Goal: Task Accomplishment & Management: Complete application form

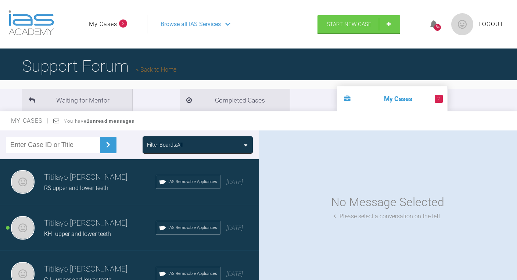
click at [59, 225] on h3 "Titilayo [PERSON_NAME]" at bounding box center [100, 223] width 112 height 12
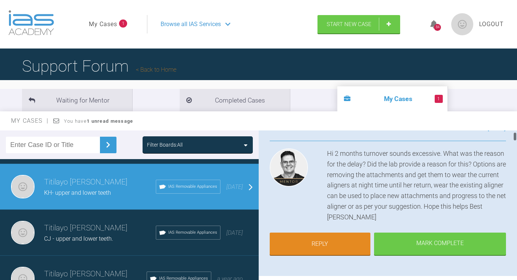
scroll to position [85, 0]
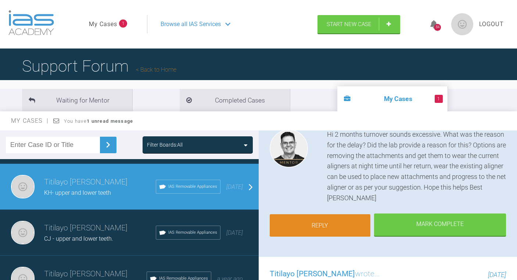
click at [350, 217] on link "Reply" at bounding box center [319, 225] width 101 height 23
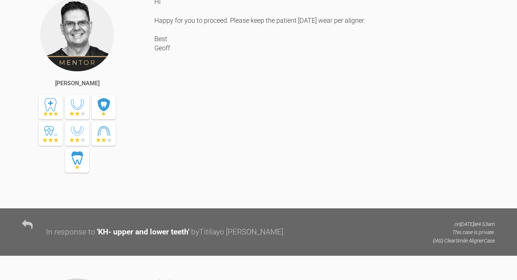
scroll to position [11035, 0]
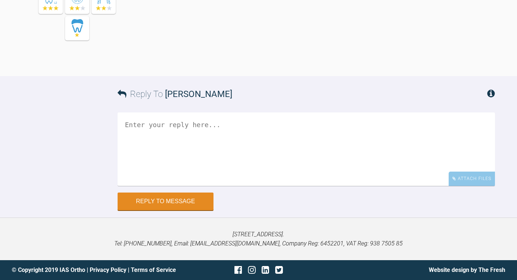
click at [215, 127] on textarea at bounding box center [305, 148] width 377 height 73
click at [162, 131] on textarea "Thanks Geoff, I really do asppreciate your advice. I'll" at bounding box center [305, 148] width 377 height 73
click at [234, 132] on textarea "Thanks Geoff, I really do appreciate your advice. I'll" at bounding box center [305, 148] width 377 height 73
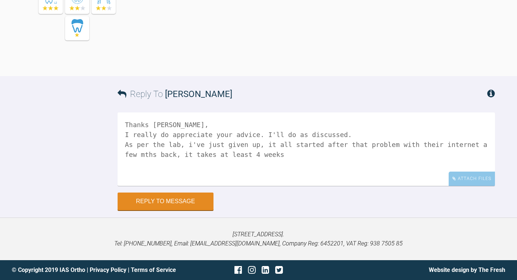
click at [456, 138] on textarea "Thanks Geoff, I really do appreciate your advice. I'll do as discussed. As per …" at bounding box center [305, 148] width 377 height 73
click at [141, 151] on textarea "Thanks Geoff, I really do appreciate your advice. I'll do as discussed. As per …" at bounding box center [305, 148] width 377 height 73
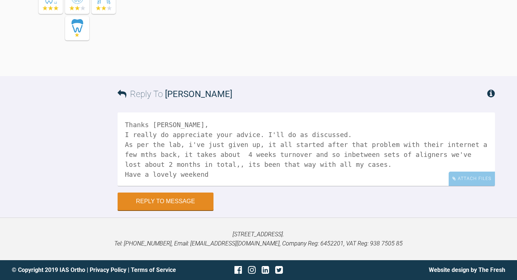
type textarea "Thanks Geoff, I really do appreciate your advice. I'll do as discussed. As per …"
click at [182, 199] on button "Reply to Message" at bounding box center [165, 202] width 96 height 18
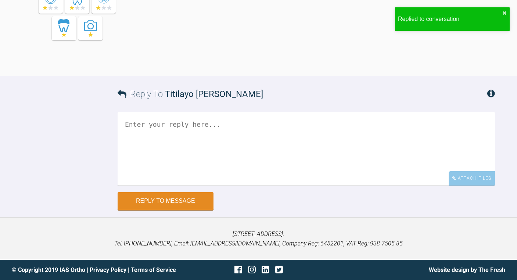
scroll to position [11221, 0]
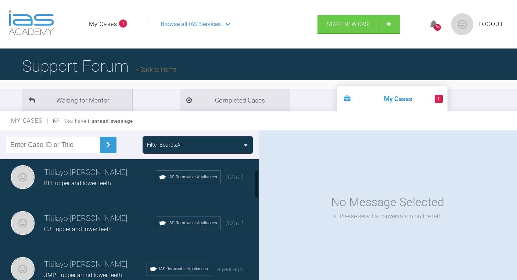
scroll to position [50, 0]
click at [84, 222] on h3 "Titilayo Matthew-Hamza" at bounding box center [100, 219] width 112 height 12
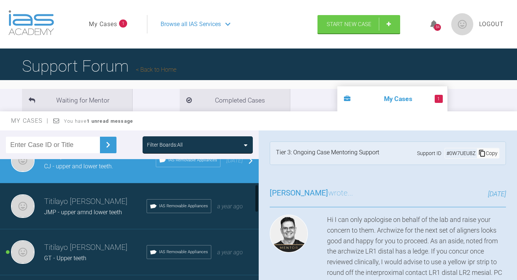
scroll to position [115, 0]
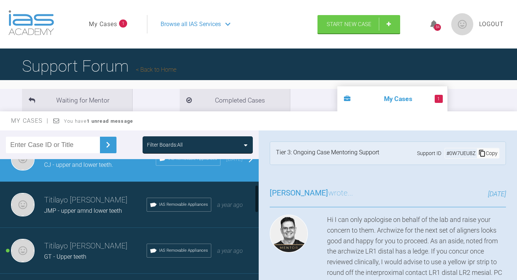
click at [122, 239] on div "Titilayo Matthew-Hamza GT - Upper teeth IAS Removable Appliances a year ago" at bounding box center [129, 251] width 258 height 46
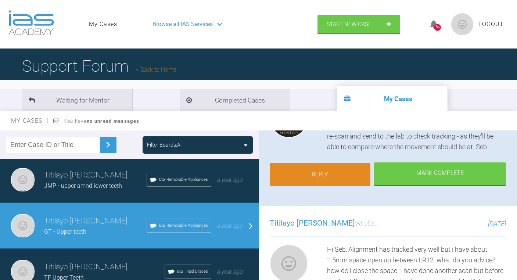
click at [348, 177] on link "Reply" at bounding box center [319, 174] width 101 height 23
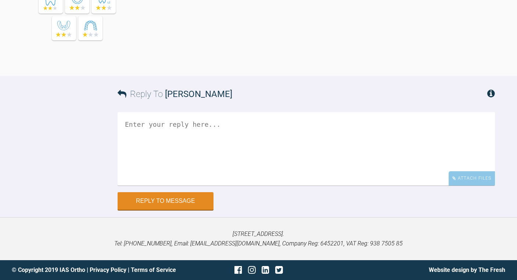
scroll to position [7246, 0]
click at [173, 114] on textarea at bounding box center [305, 148] width 377 height 73
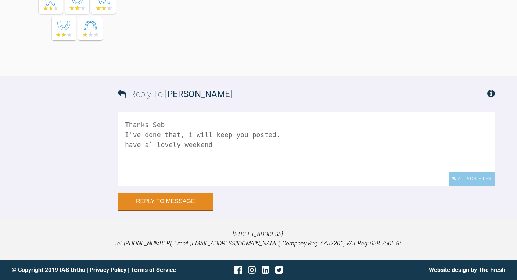
click at [146, 140] on textarea "Thanks Seb I've done that, i will keep you posted. have a` lovely weekend" at bounding box center [305, 148] width 377 height 73
click at [190, 139] on textarea "Thanks Seb I've done that, i will keep you posted. have a lovely weekend" at bounding box center [305, 148] width 377 height 73
type textarea "Thanks Seb I've done that, i will keep you posted. have a lovely weekend."
click at [155, 195] on button "Reply to Message" at bounding box center [165, 202] width 96 height 18
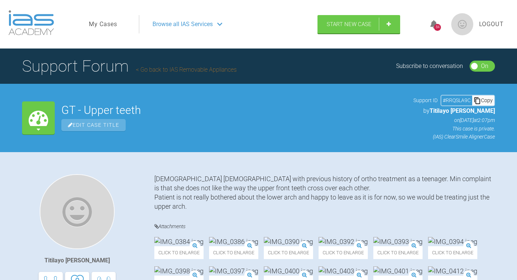
scroll to position [0, 0]
click at [178, 25] on span "Browse all IAS Services" at bounding box center [182, 24] width 60 height 10
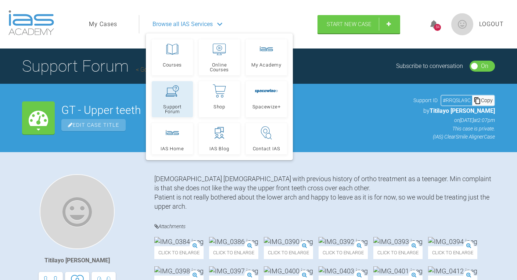
click at [177, 96] on icon at bounding box center [172, 90] width 13 height 11
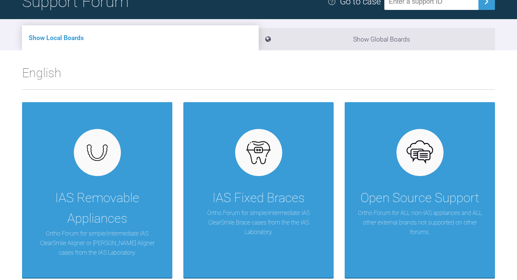
scroll to position [90, 0]
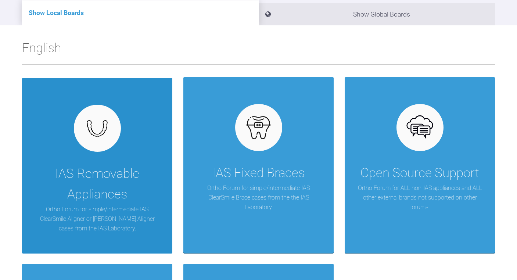
click at [90, 166] on div "IAS Removable Appliances" at bounding box center [97, 183] width 128 height 41
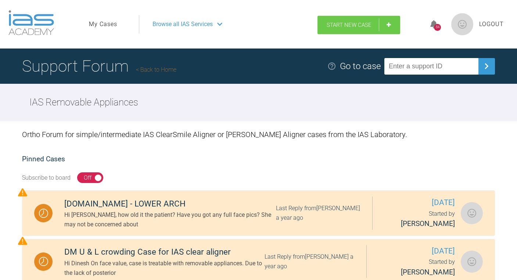
click at [350, 26] on span "Start New Case" at bounding box center [348, 25] width 45 height 7
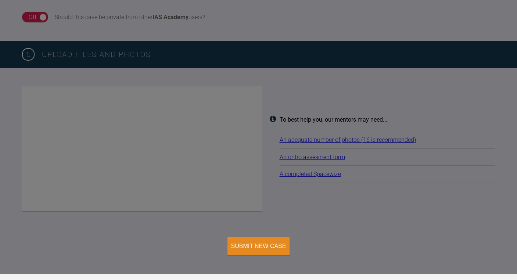
scroll to position [787, 0]
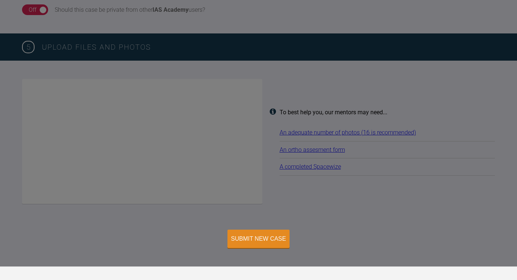
click at [433, 47] on div "Please choose a board before continuing! 4 Enter case information Enter a title…" at bounding box center [258, 5] width 517 height 521
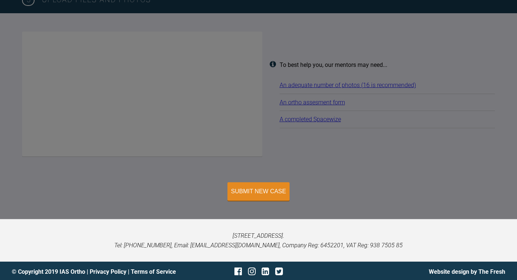
scroll to position [835, 0]
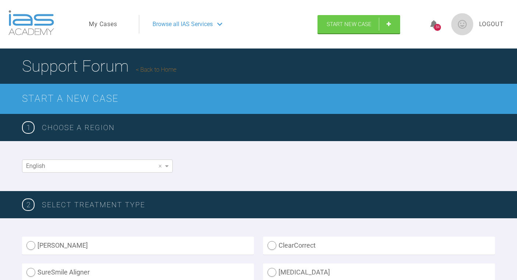
scroll to position [0, 0]
click at [355, 25] on span "Start New Case" at bounding box center [348, 25] width 45 height 7
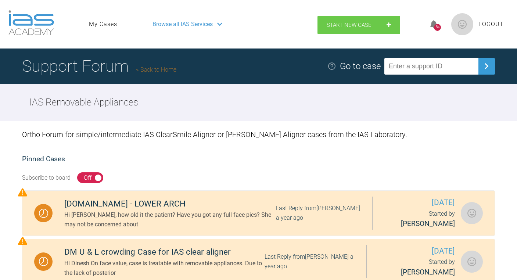
click at [359, 24] on span "Start New Case" at bounding box center [348, 25] width 45 height 7
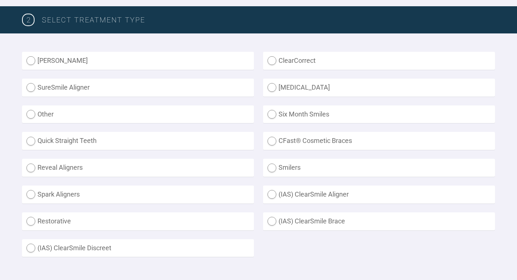
scroll to position [185, 0]
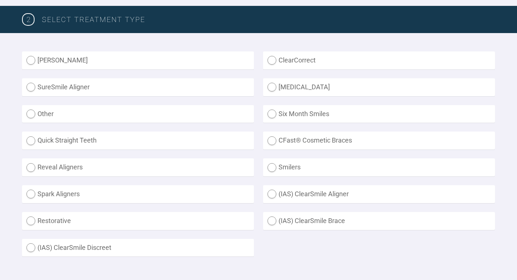
click at [273, 164] on label "Smilers" at bounding box center [379, 167] width 232 height 18
radio input "true"
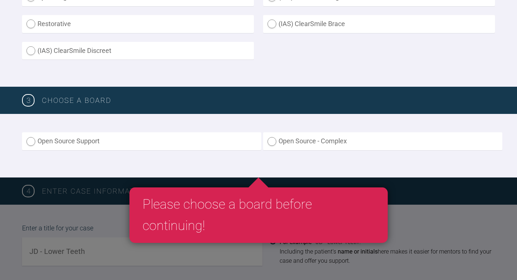
scroll to position [382, 0]
click at [191, 166] on div "Open Source Support Open Source - Complex" at bounding box center [258, 146] width 517 height 64
click at [284, 164] on div "Open Source Support Open Source - Complex" at bounding box center [258, 146] width 517 height 64
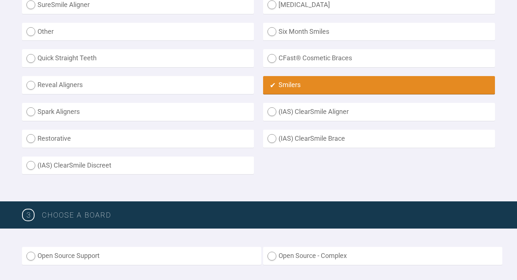
scroll to position [265, 0]
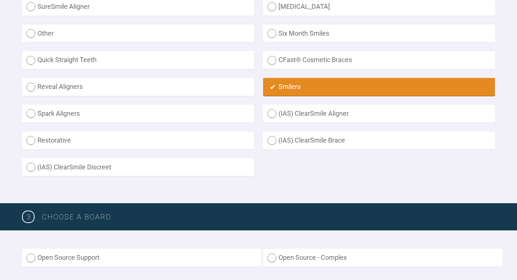
click at [272, 138] on label "(IAS) ClearSmile Brace" at bounding box center [379, 140] width 232 height 18
radio Brace "true"
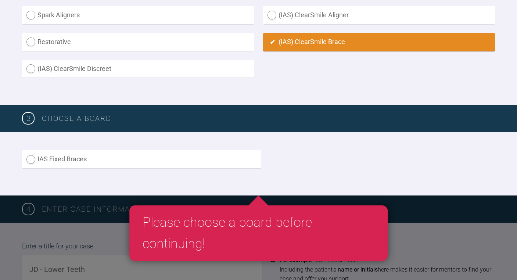
scroll to position [361, 0]
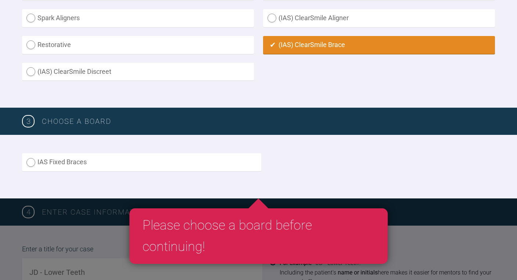
click at [287, 169] on div "IAS Fixed Braces" at bounding box center [258, 166] width 472 height 27
click at [218, 172] on div "IAS Fixed Braces" at bounding box center [258, 166] width 472 height 27
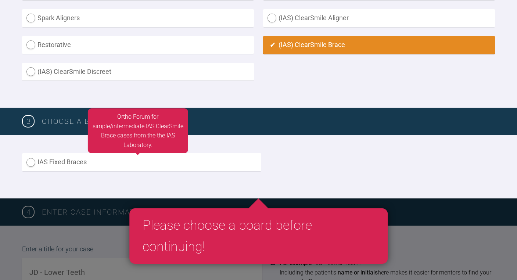
click at [218, 163] on label "IAS Fixed Braces" at bounding box center [141, 162] width 239 height 18
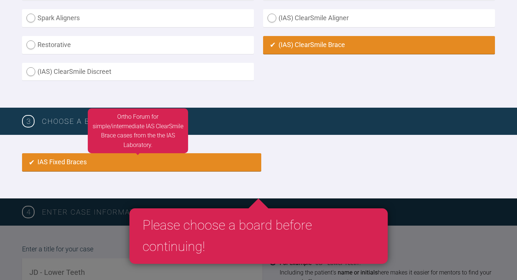
radio input "true"
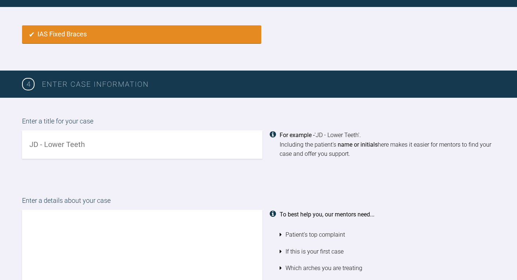
scroll to position [490, 0]
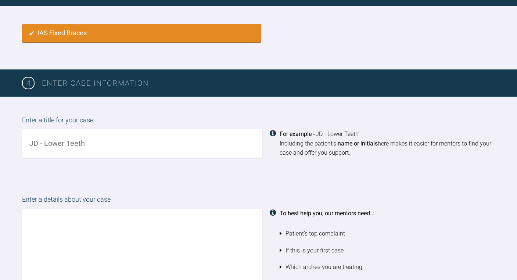
click at [191, 147] on input "text" at bounding box center [142, 143] width 240 height 28
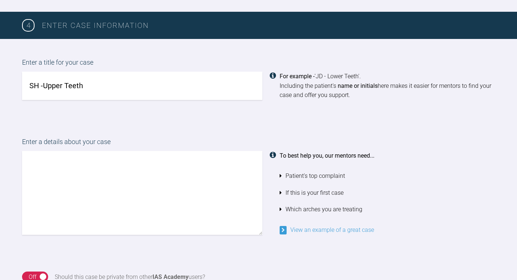
scroll to position [552, 0]
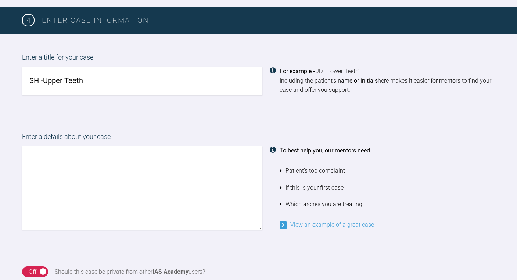
type input "SH -Upper Teeth"
click at [162, 161] on textarea at bounding box center [142, 188] width 240 height 84
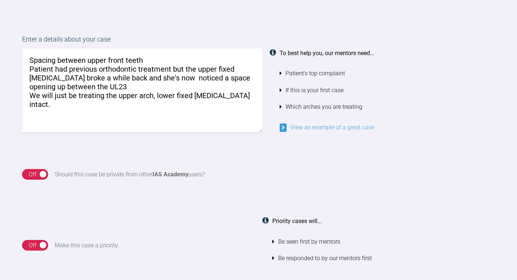
scroll to position [678, 0]
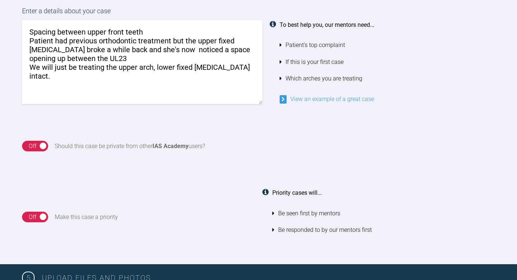
type textarea "Spacing between upper front teeth Patient had previous orthodontic treatment bu…"
drag, startPoint x: 41, startPoint y: 141, endPoint x: 25, endPoint y: 141, distance: 16.2
click at [25, 141] on div "On Off" at bounding box center [35, 146] width 26 height 11
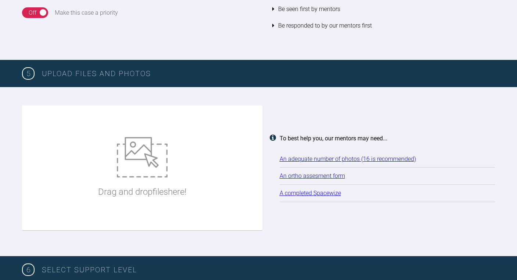
scroll to position [885, 0]
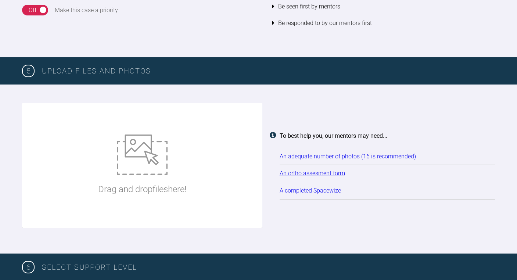
click at [311, 153] on link "An adequate number of photos (16 is recommended)" at bounding box center [347, 156] width 136 height 7
click at [155, 148] on img at bounding box center [142, 154] width 51 height 40
type input "C:\fakepath\2025-05-26 - Spacewize capture.png"
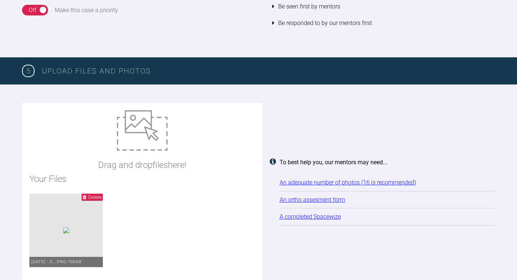
click at [130, 127] on img at bounding box center [142, 130] width 51 height 40
type input "C:\fakepath\IMG_0907.JPG"
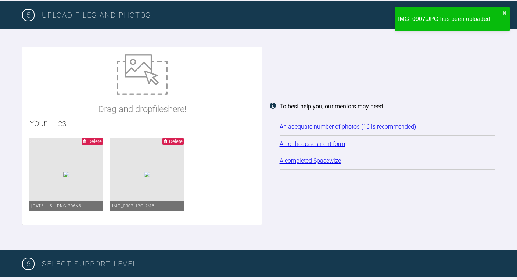
scroll to position [942, 0]
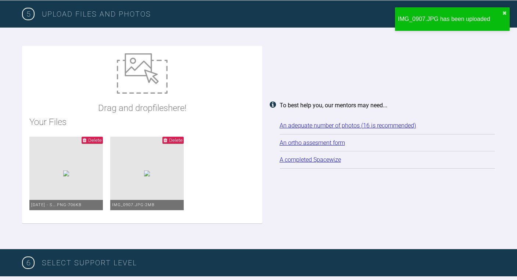
click at [139, 69] on img at bounding box center [142, 73] width 51 height 40
type input "C:\fakepath\IMG_0906.JPG"
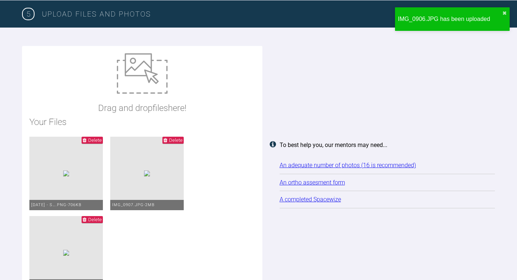
click at [135, 75] on img at bounding box center [142, 73] width 51 height 40
type input "C:\fakepath\IMG_0905.JPG"
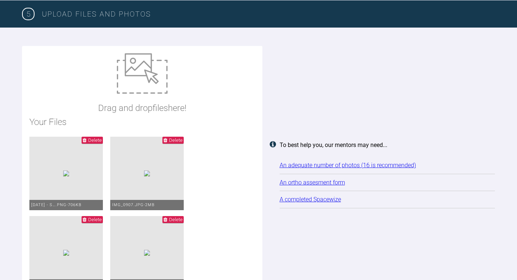
click at [138, 69] on img at bounding box center [142, 73] width 51 height 40
type input "C:\fakepath\IMG_0904.JPG"
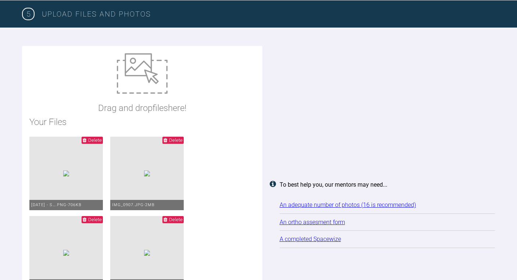
click at [133, 82] on img at bounding box center [142, 73] width 51 height 40
type input "C:\fakepath\IMG_0903.JPG"
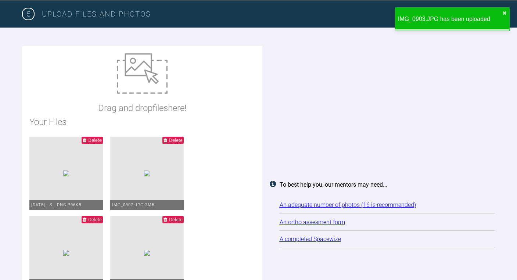
click at [136, 73] on img at bounding box center [142, 73] width 51 height 40
type input "C:\fakepath\IMG_0902.JPG"
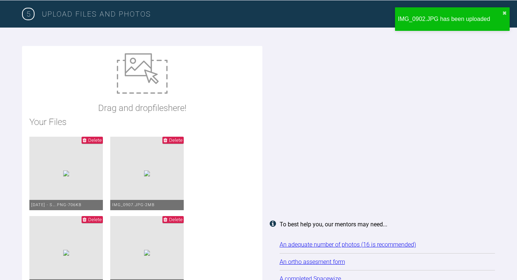
click at [133, 79] on img at bounding box center [142, 73] width 51 height 40
type input "C:\fakepath\IMG_0901.JPG"
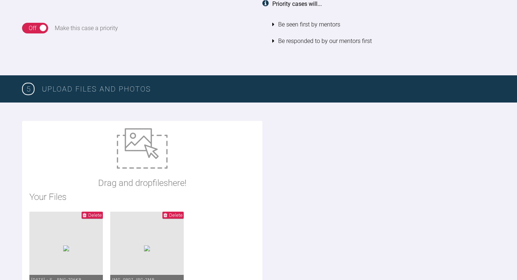
scroll to position [866, 0]
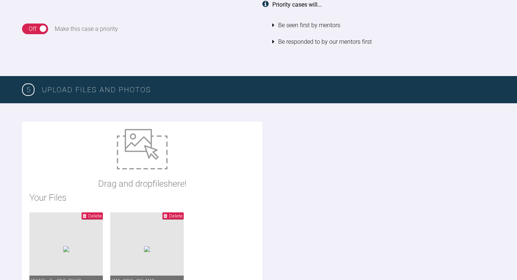
click at [142, 141] on img at bounding box center [142, 149] width 51 height 40
type input "C:\fakepath\IMG_0900.JPG"
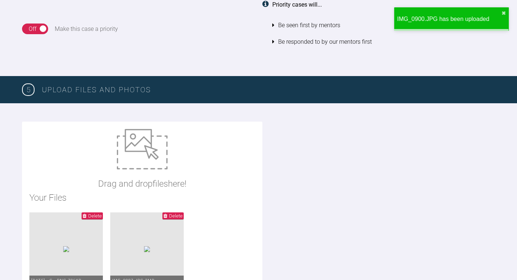
click at [135, 143] on img at bounding box center [142, 149] width 51 height 40
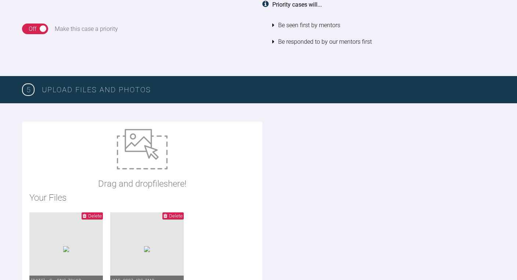
type input "C:\fakepath\IMG_0900.JPG"
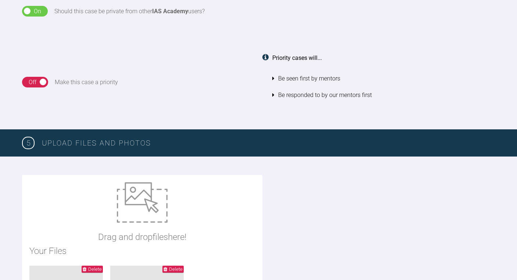
scroll to position [811, 0]
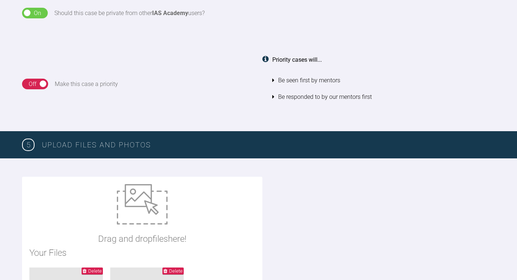
click at [147, 203] on img at bounding box center [142, 204] width 51 height 40
type input "C:\fakepath\IMG_0899.JPG"
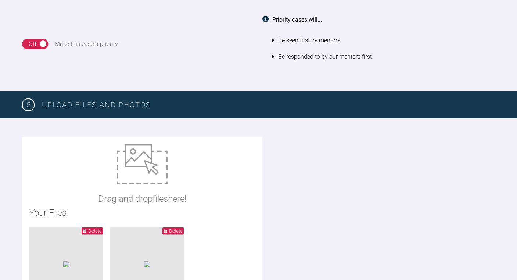
scroll to position [851, 0]
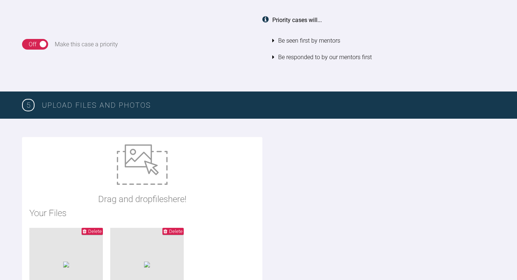
click at [144, 162] on img at bounding box center [142, 164] width 51 height 40
type input "C:\fakepath\IMG_0898.JPG"
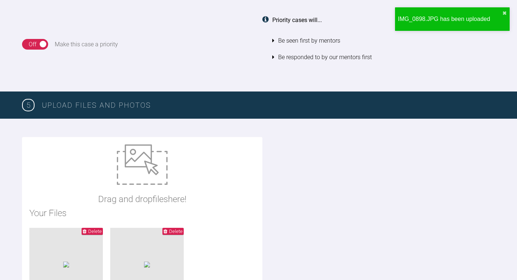
click at [134, 156] on img at bounding box center [142, 164] width 51 height 40
type input "C:\fakepath\IMG_0897.JPG"
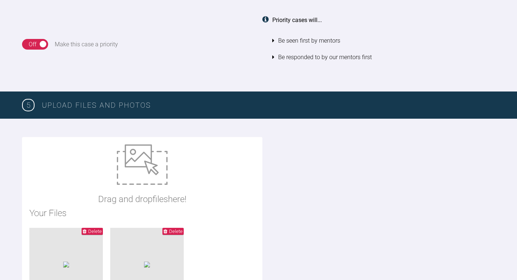
click at [137, 161] on img at bounding box center [142, 164] width 51 height 40
type input "C:\fakepath\IMG_0896.JPG"
click at [130, 164] on img at bounding box center [142, 164] width 51 height 40
type input "C:\fakepath\IMG_0894.JPG"
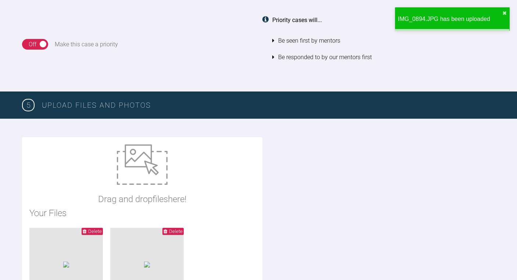
click at [145, 159] on img at bounding box center [142, 164] width 51 height 40
type input "C:\fakepath\IMG_0893.JPG"
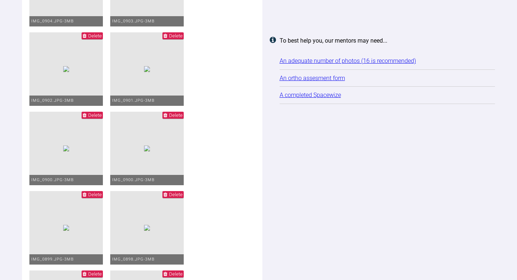
scroll to position [1279, 0]
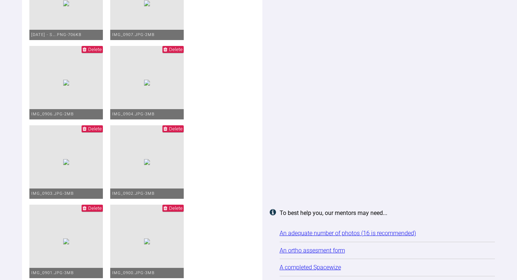
scroll to position [1110, 0]
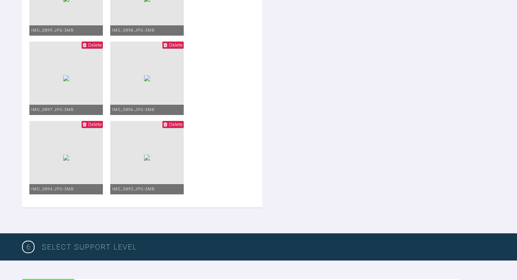
scroll to position [1438, 0]
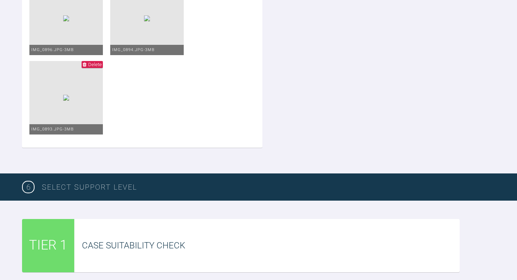
scroll to position [1494, 0]
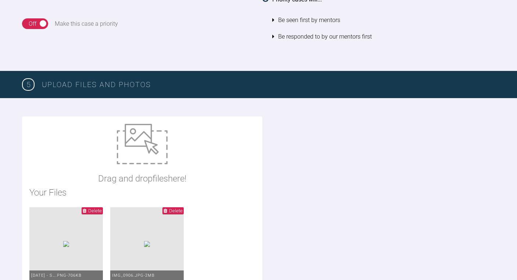
scroll to position [872, 0]
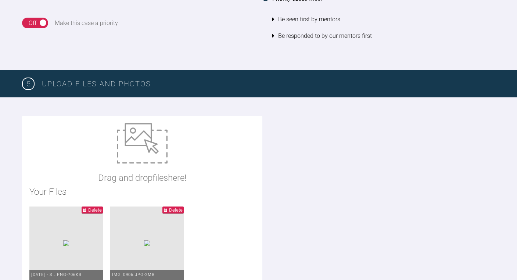
click at [145, 139] on img at bounding box center [142, 143] width 51 height 40
type input "C:\fakepath\ST Orthoass.pdf"
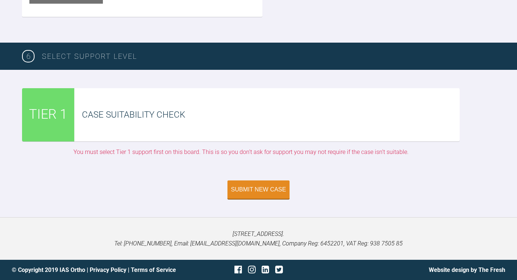
scroll to position [1852, 0]
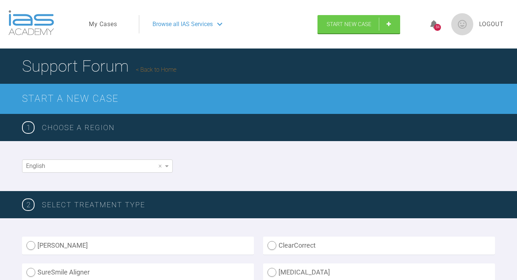
scroll to position [0, 0]
click at [387, 23] on link "Start New Case" at bounding box center [358, 25] width 83 height 18
